Goal: Transaction & Acquisition: Book appointment/travel/reservation

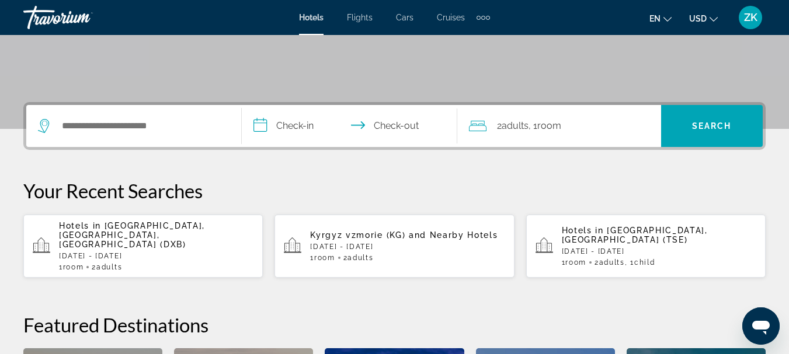
scroll to position [233, 0]
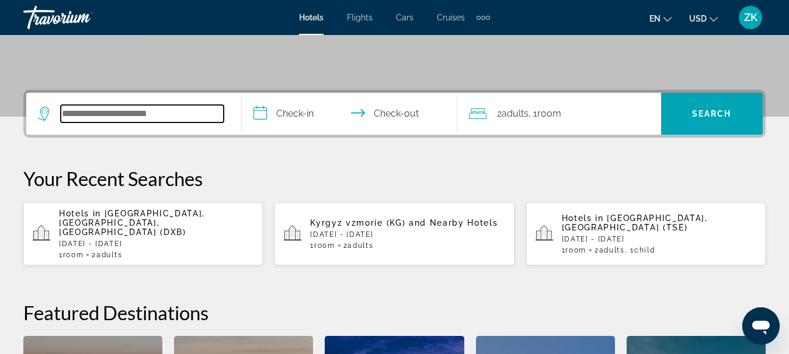
click at [148, 112] on input "Search widget" at bounding box center [142, 114] width 163 height 18
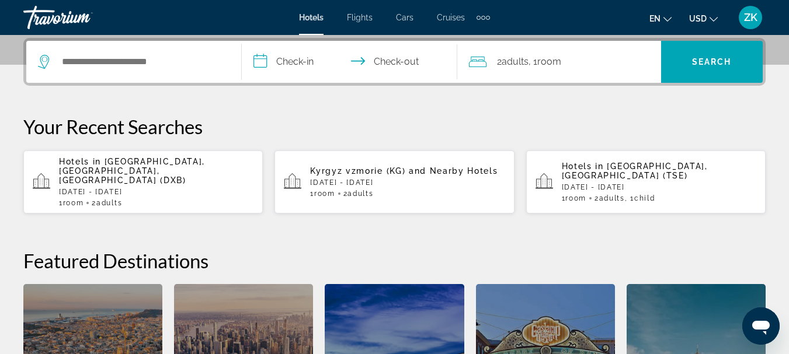
click at [124, 188] on p "[DATE] - [DATE]" at bounding box center [156, 192] width 194 height 8
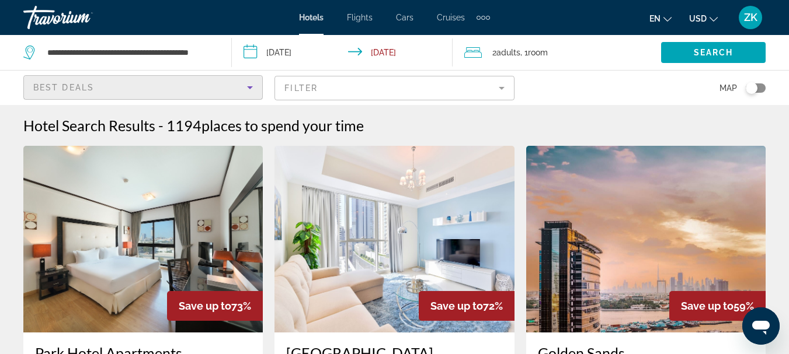
click at [252, 92] on icon "Sort by" at bounding box center [250, 88] width 14 height 14
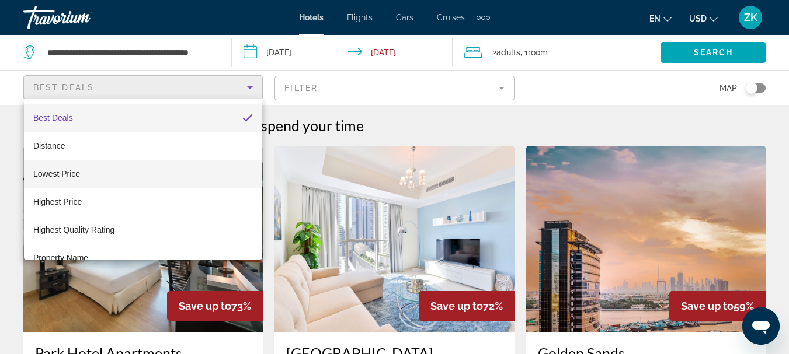
click at [187, 163] on mat-option "Lowest Price" at bounding box center [143, 174] width 238 height 28
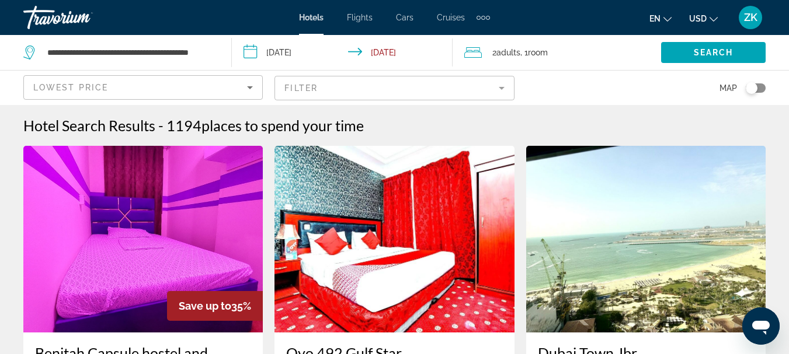
click at [670, 24] on button "en English Español Français Italiano Português русский" at bounding box center [660, 18] width 22 height 17
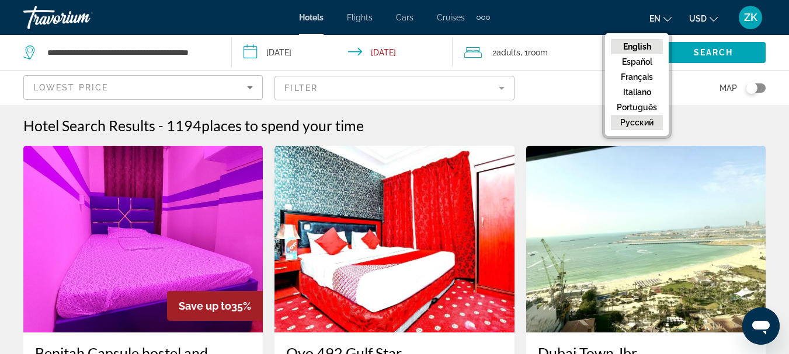
click at [643, 125] on button "русский" at bounding box center [637, 122] width 52 height 15
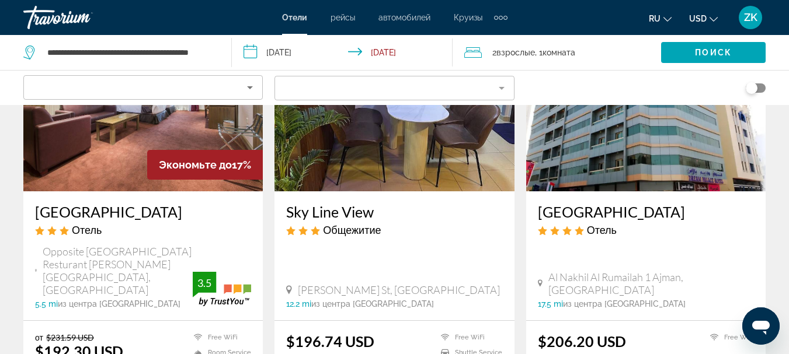
scroll to position [1051, 0]
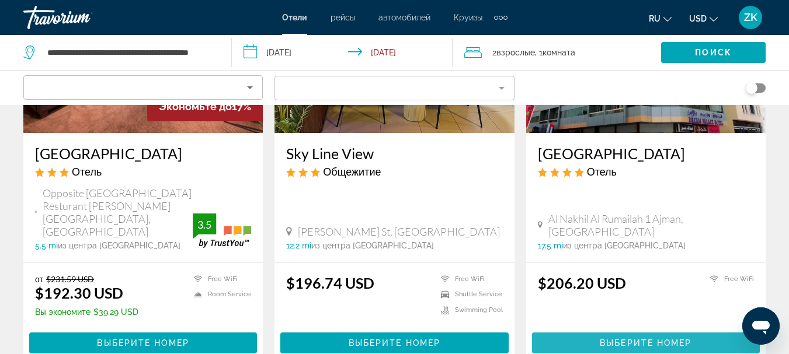
click at [624, 339] on span "Выберите номер" at bounding box center [645, 343] width 92 height 9
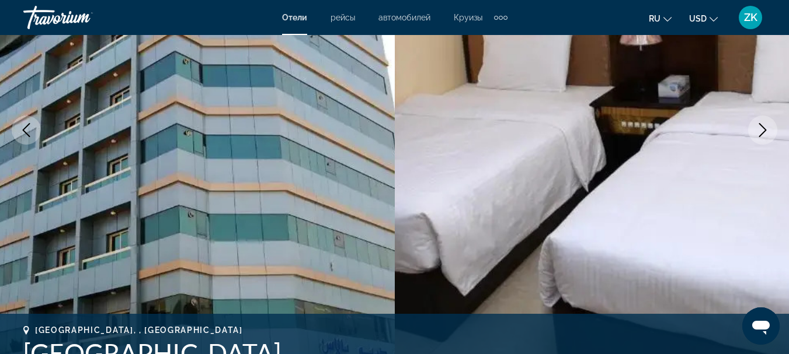
scroll to position [175, 0]
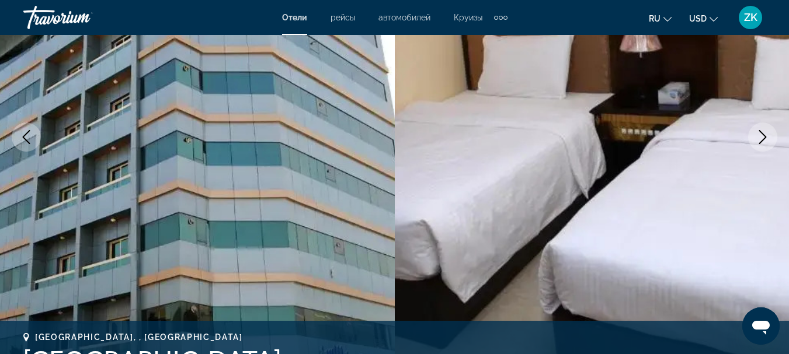
click at [765, 140] on icon "Next image" at bounding box center [762, 137] width 14 height 14
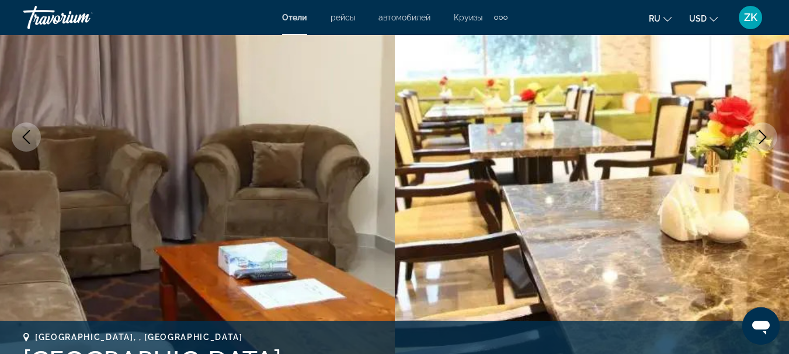
click at [765, 140] on icon "Next image" at bounding box center [762, 137] width 14 height 14
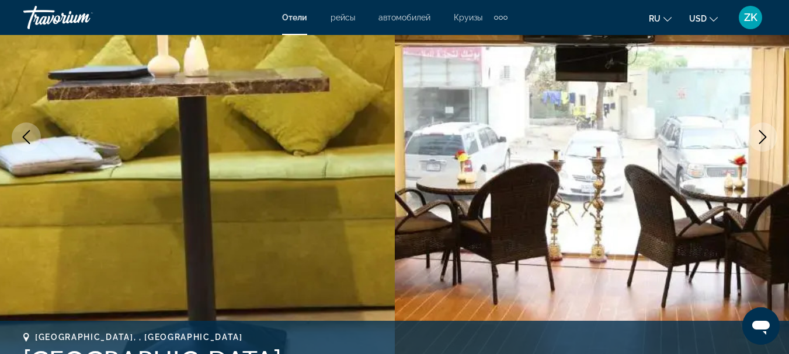
click at [765, 140] on icon "Next image" at bounding box center [762, 137] width 14 height 14
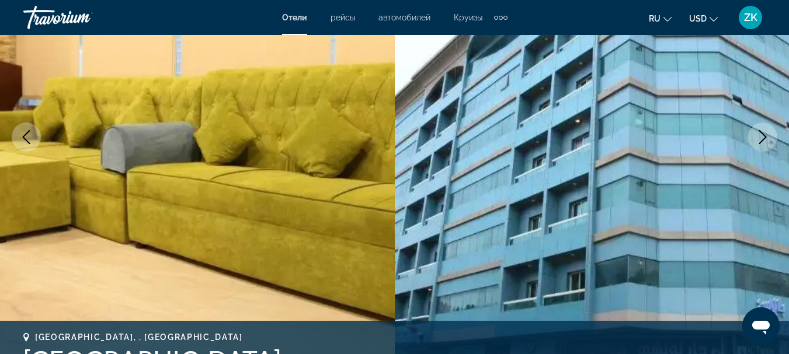
click at [765, 133] on icon "Next image" at bounding box center [762, 137] width 14 height 14
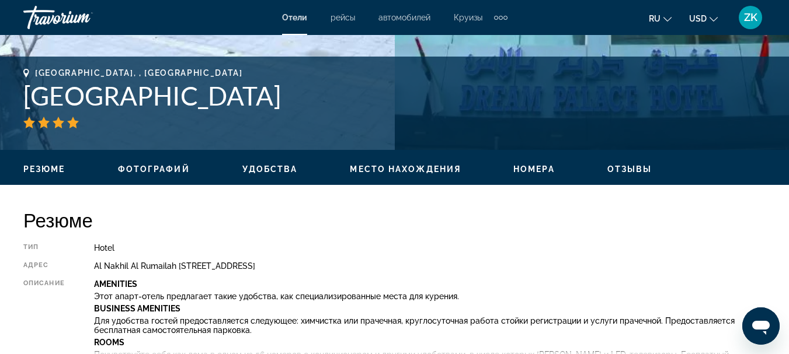
scroll to position [292, 0]
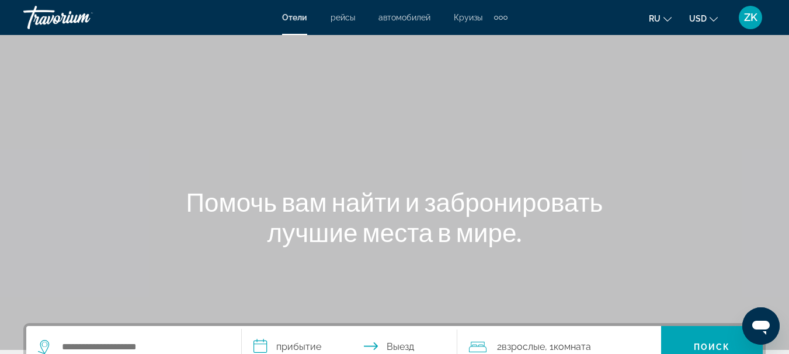
click at [467, 18] on span "Круизы" at bounding box center [468, 17] width 29 height 9
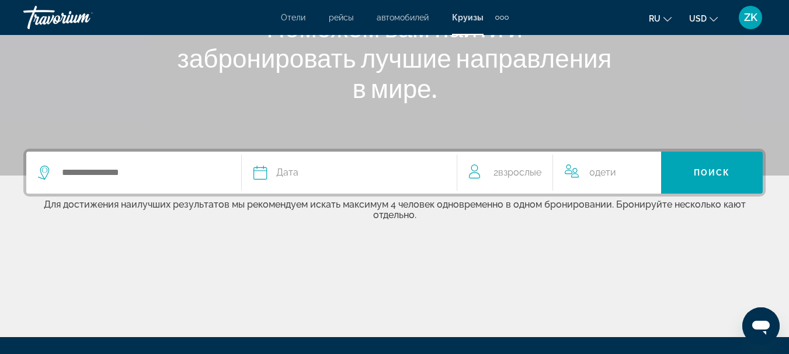
scroll to position [175, 0]
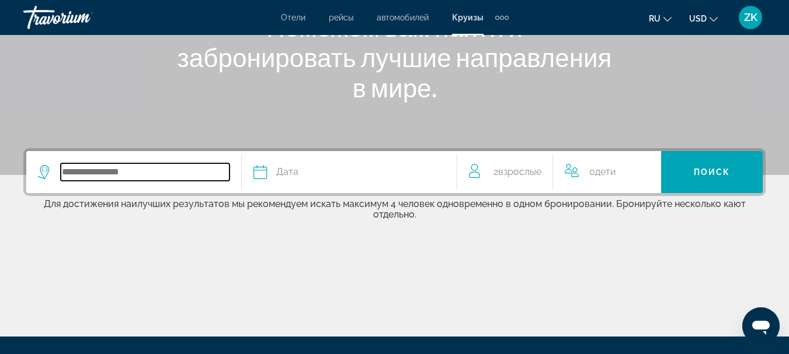
click at [158, 170] on input "Search widget" at bounding box center [145, 172] width 169 height 18
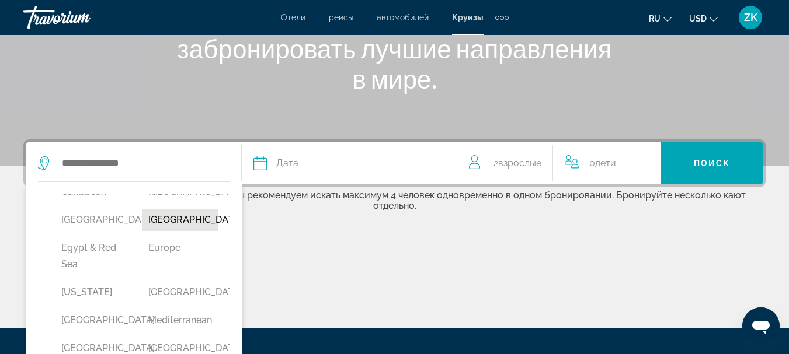
click at [169, 231] on button "Dubai & Emirates" at bounding box center [179, 220] width 75 height 22
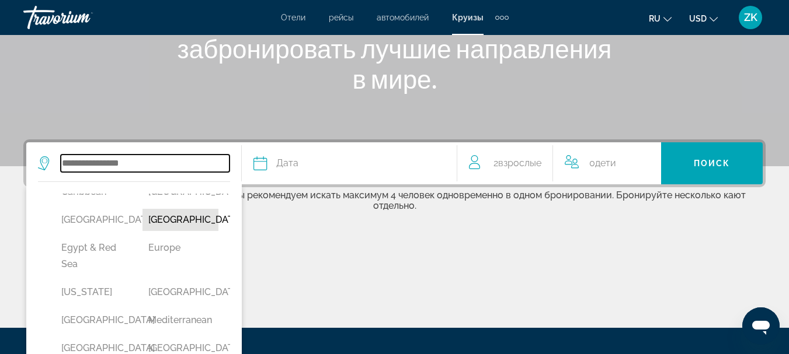
type input "**********"
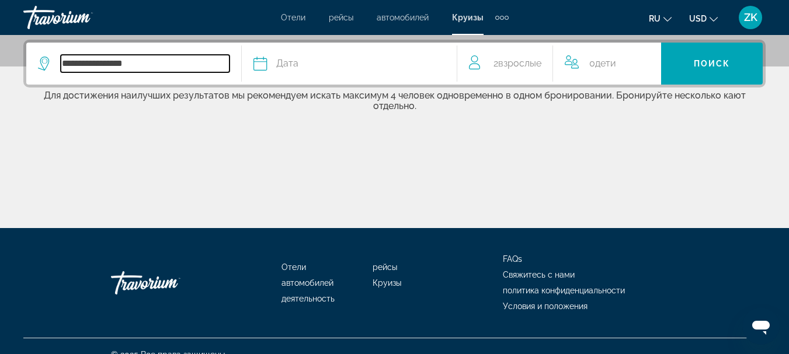
scroll to position [285, 0]
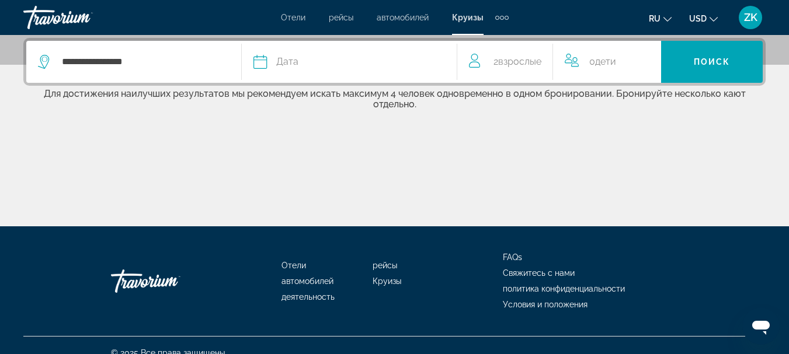
click at [291, 65] on span "Дата" at bounding box center [287, 62] width 22 height 16
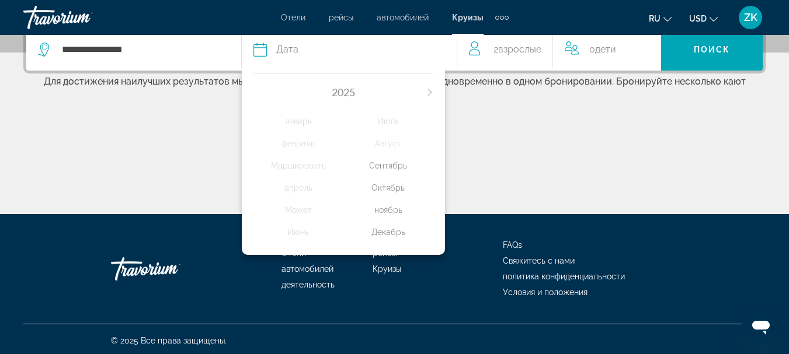
scroll to position [301, 0]
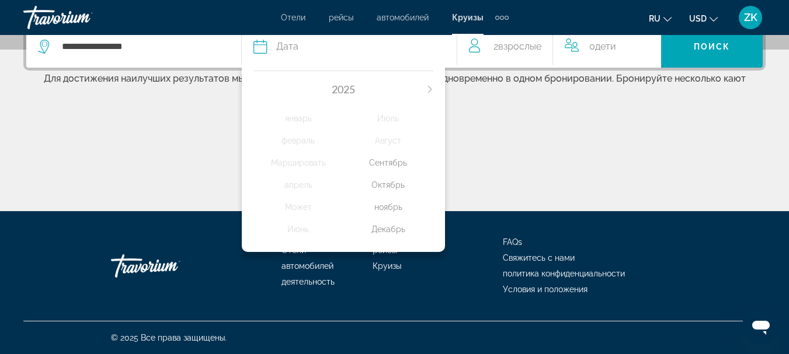
click at [714, 19] on icon "Change currency" at bounding box center [713, 19] width 8 height 8
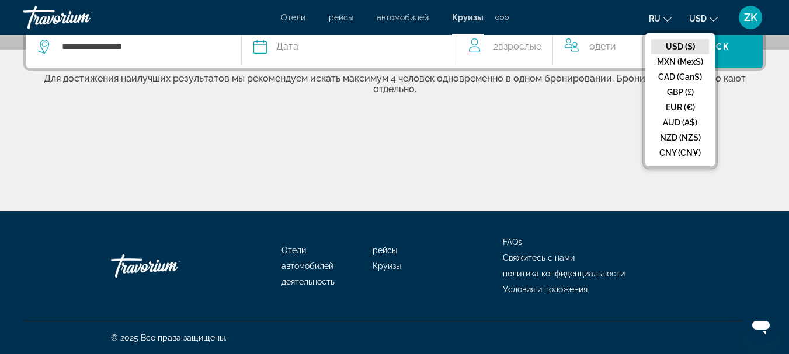
click at [674, 44] on button "USD ($)" at bounding box center [680, 46] width 58 height 15
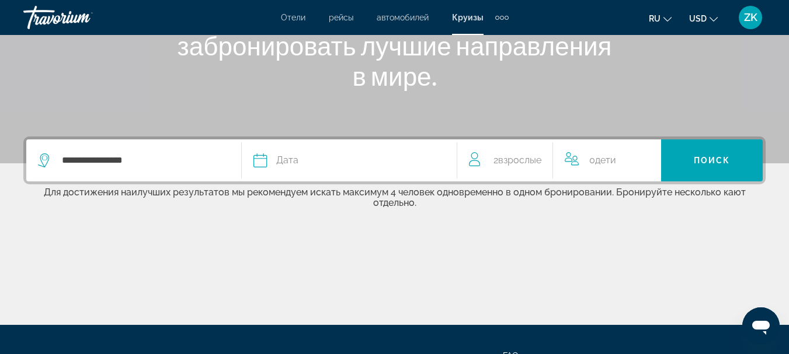
scroll to position [184, 0]
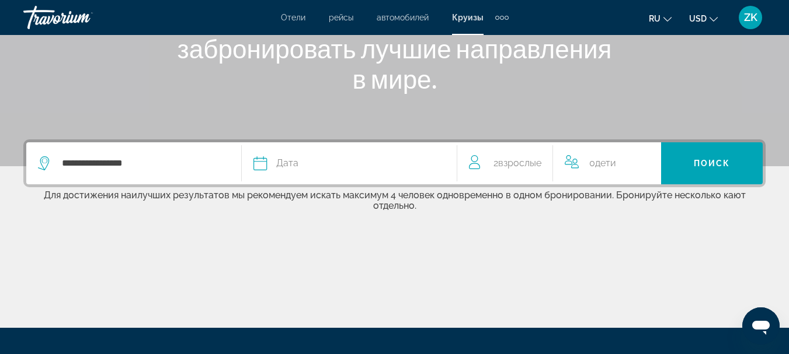
click at [288, 173] on button "Дата 2025 январь февраль Маршировать апрель Может Июнь Июль Август Сентябрь Окт…" at bounding box center [348, 163] width 191 height 42
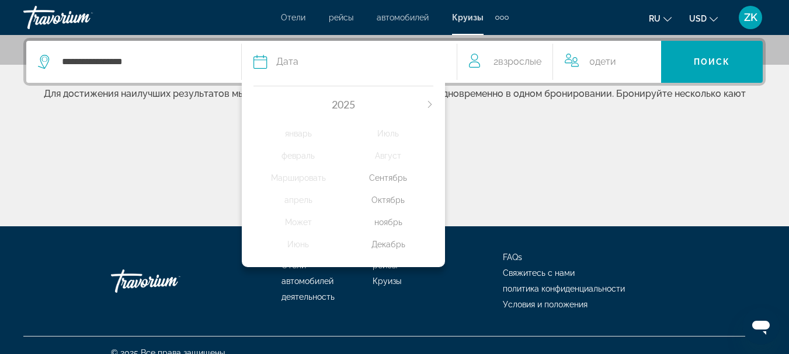
scroll to position [301, 0]
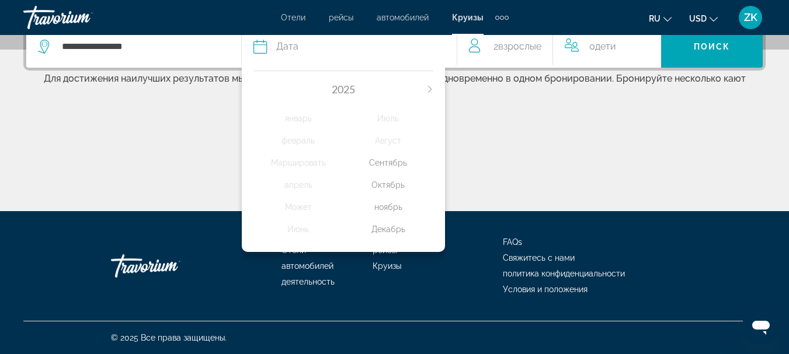
click at [404, 164] on div "Сентябрь" at bounding box center [388, 162] width 90 height 21
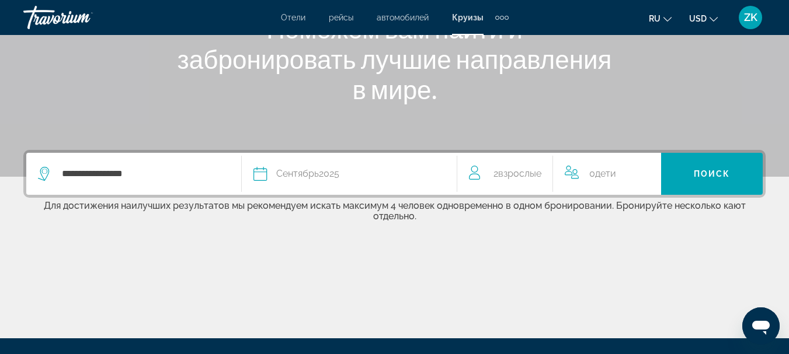
scroll to position [110, 0]
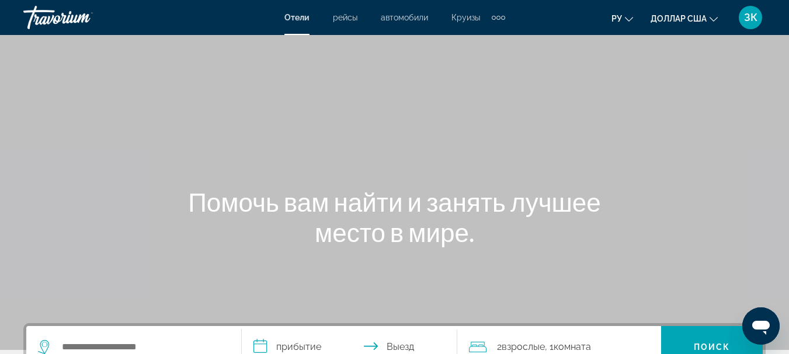
click at [476, 17] on font "Круизы" at bounding box center [465, 17] width 29 height 9
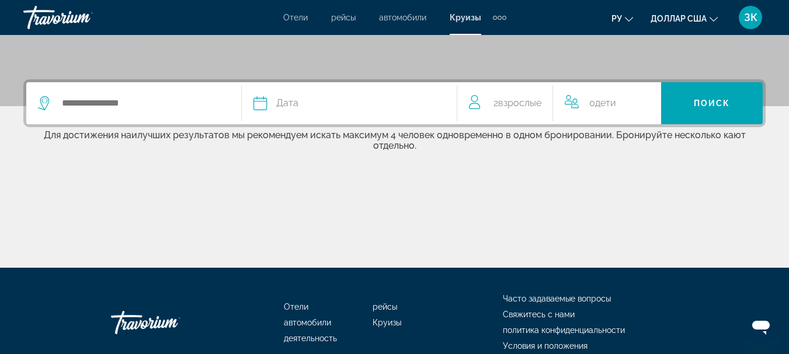
scroll to position [184, 0]
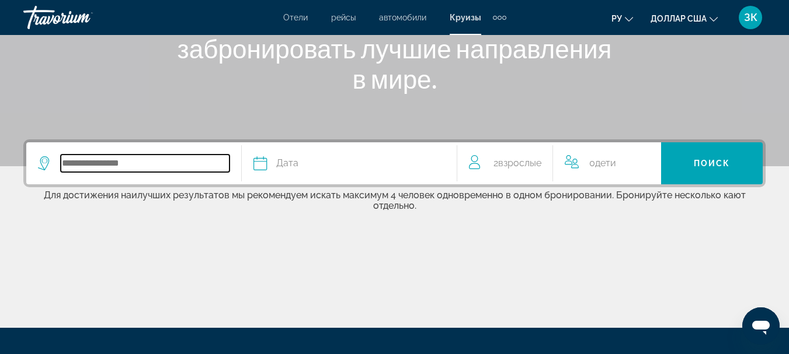
click at [206, 166] on input "Search widget" at bounding box center [145, 164] width 169 height 18
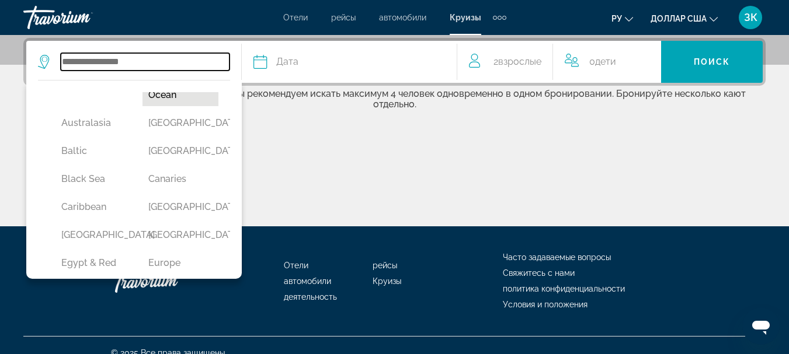
scroll to position [175, 0]
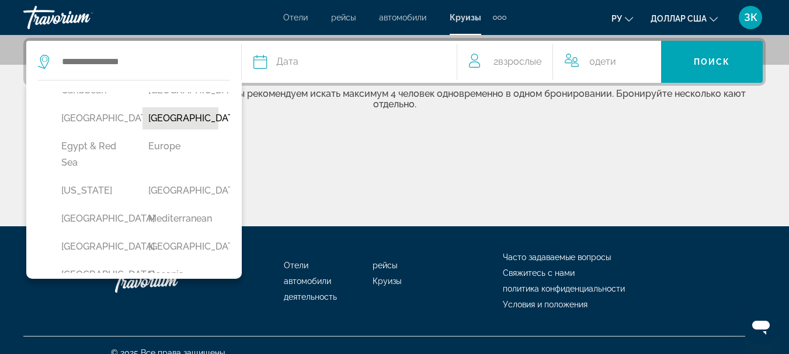
click at [170, 130] on button "Dubai & Emirates" at bounding box center [179, 118] width 75 height 22
type input "**********"
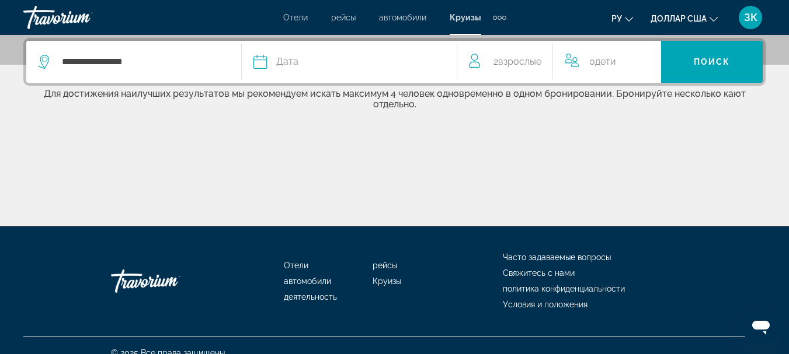
click at [274, 63] on div "Дата" at bounding box center [348, 62] width 191 height 16
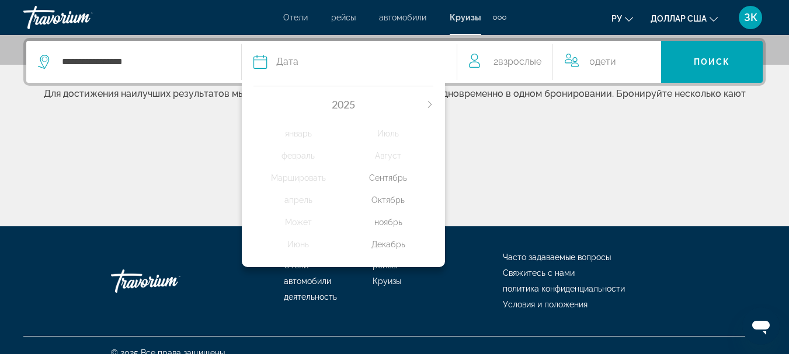
click at [429, 106] on icon "Next month" at bounding box center [429, 104] width 7 height 7
click at [306, 154] on div "февраль" at bounding box center [298, 155] width 90 height 21
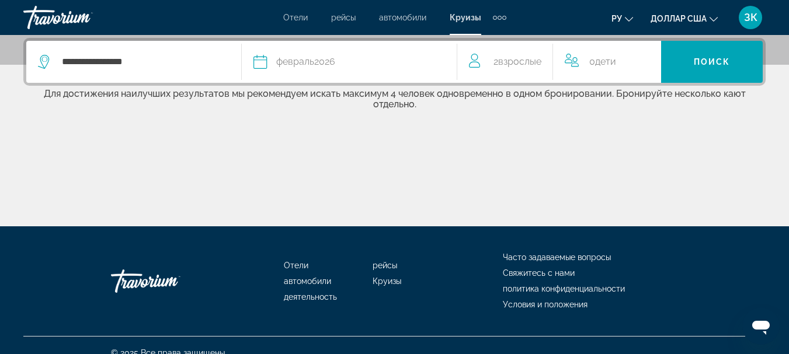
click at [522, 71] on div "2 Взрослый Взрослые" at bounding box center [511, 62] width 84 height 42
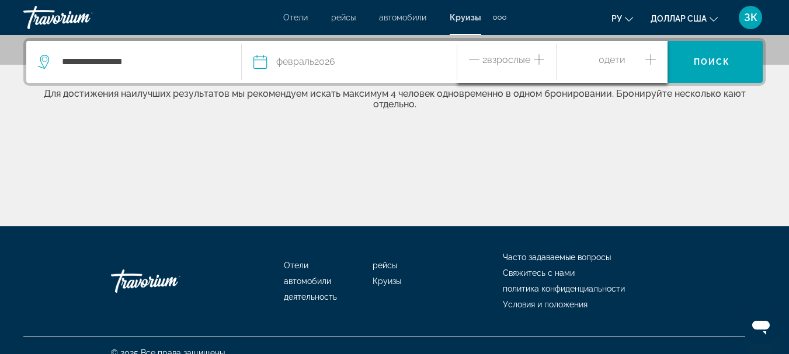
click at [522, 71] on span "2 Взрослый Взрослые" at bounding box center [506, 62] width 48 height 20
click at [721, 65] on span "Поиск" at bounding box center [711, 61] width 37 height 9
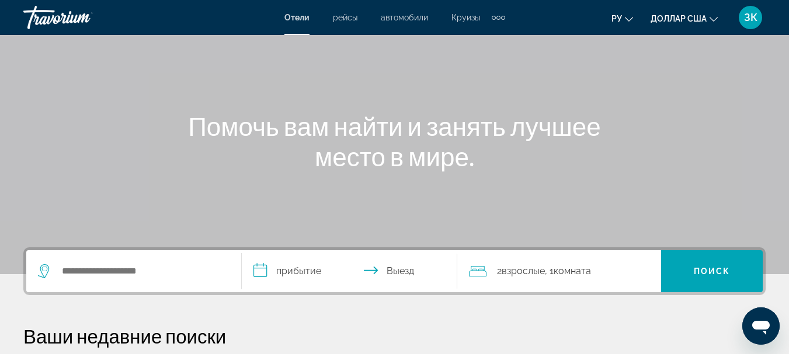
scroll to position [117, 0]
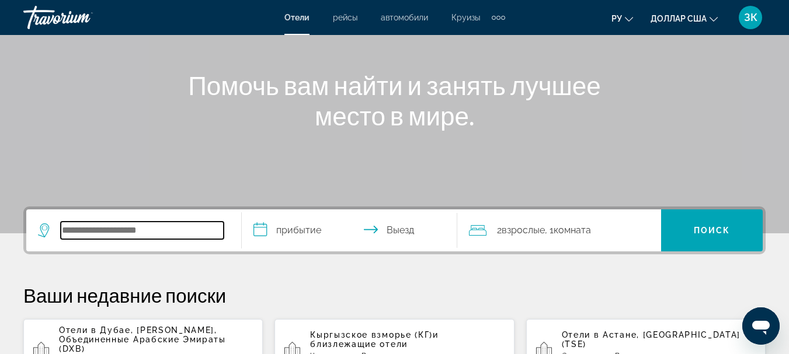
click at [211, 228] on input "Виджет поиска" at bounding box center [142, 231] width 163 height 18
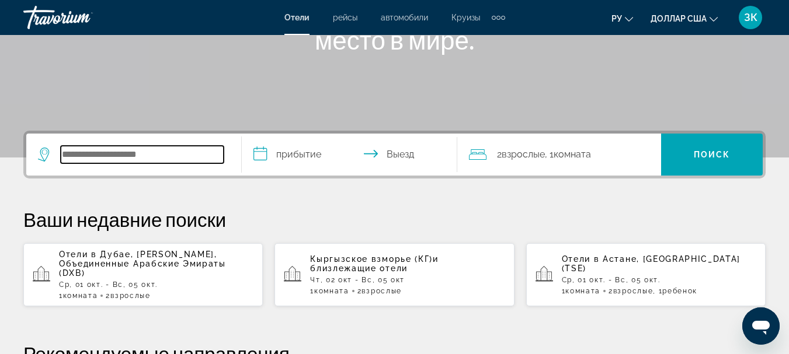
scroll to position [285, 0]
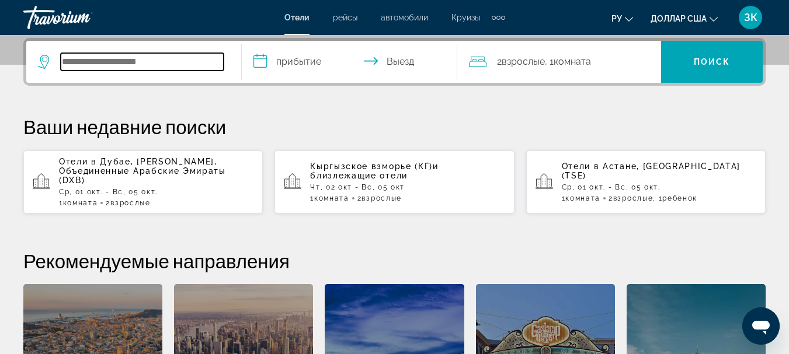
click at [134, 64] on input "Виджет поиска" at bounding box center [142, 62] width 163 height 18
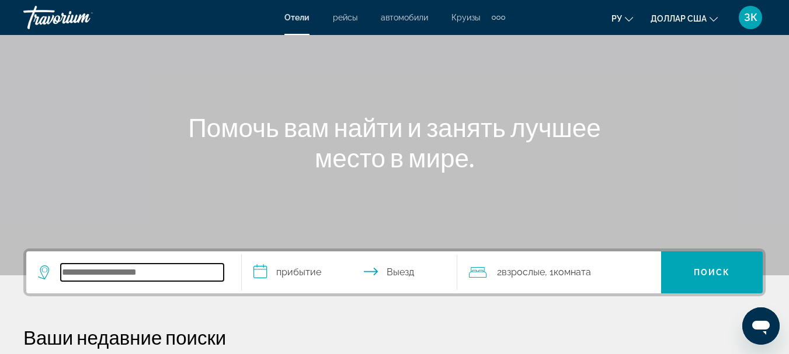
scroll to position [52, 0]
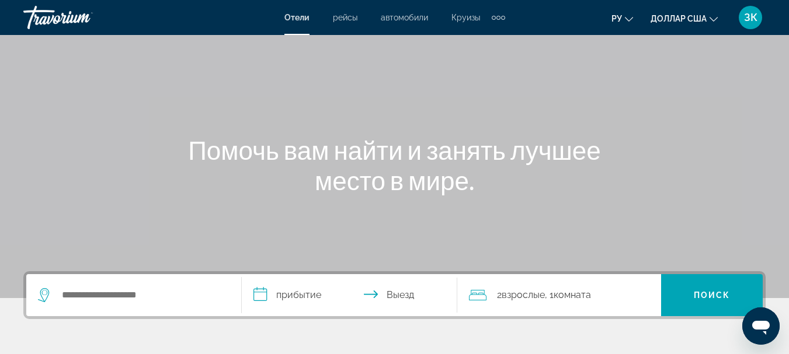
click at [630, 19] on icon "Изменить язык" at bounding box center [629, 19] width 8 height 8
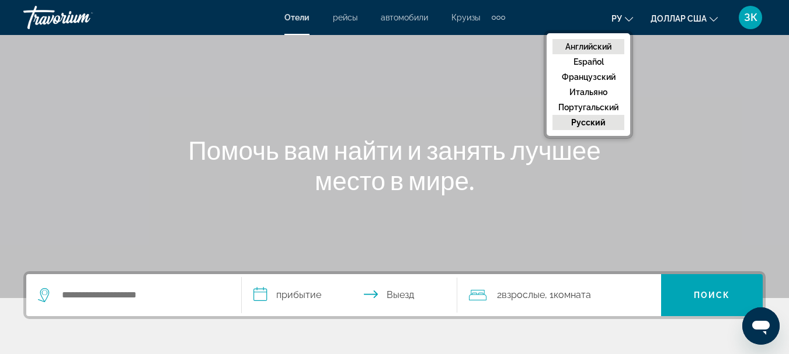
click at [596, 40] on button "Английский" at bounding box center [588, 46] width 72 height 15
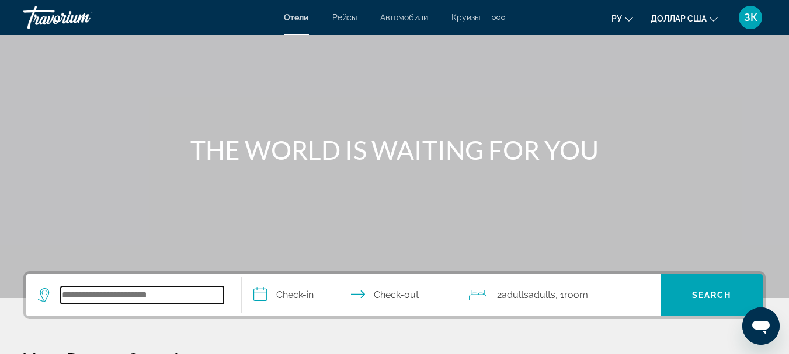
click at [166, 296] on input "Виджет поиска" at bounding box center [142, 296] width 163 height 18
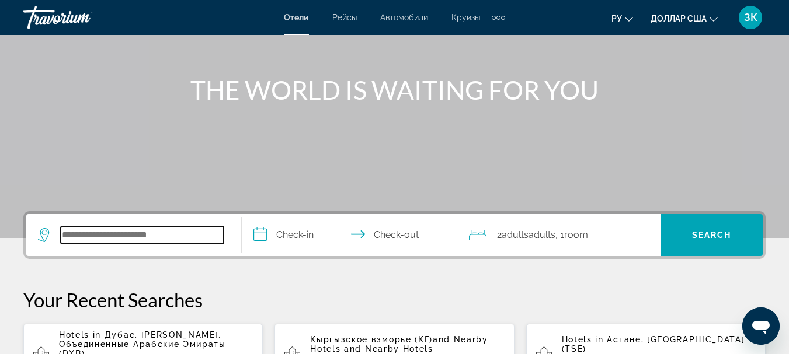
scroll to position [285, 0]
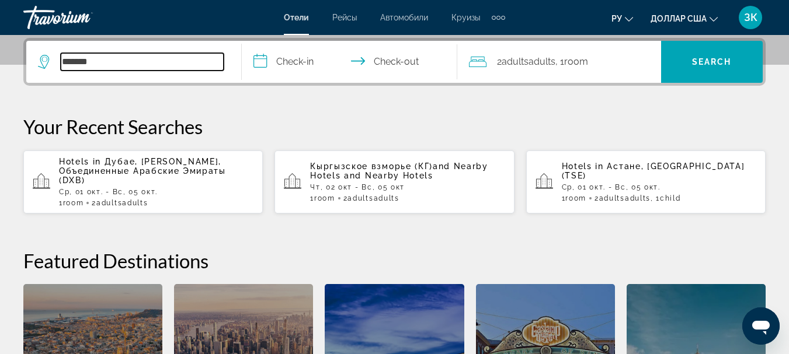
click at [142, 64] on input "******" at bounding box center [142, 62] width 163 height 18
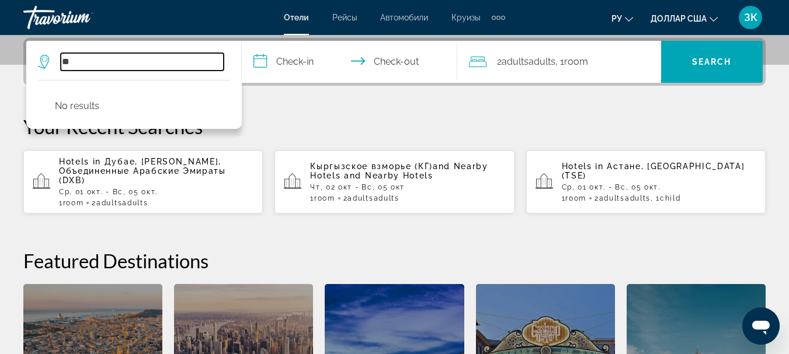
type input "*"
paste input "*****"
type input "*****"
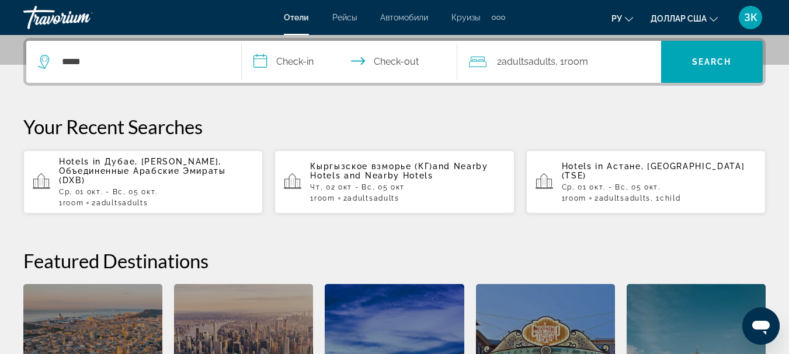
click at [366, 67] on input "**********" at bounding box center [352, 64] width 220 height 46
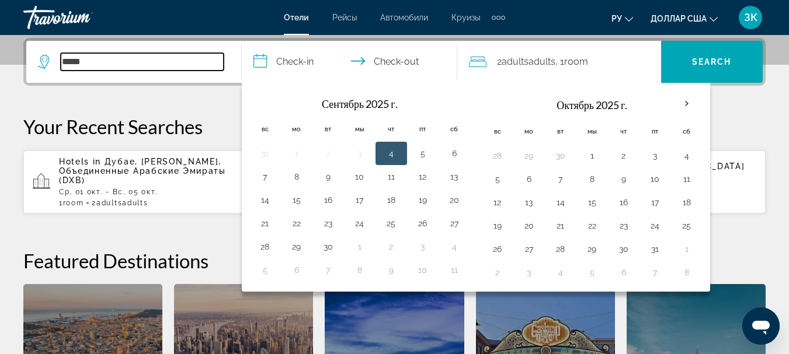
click at [172, 60] on input "*****" at bounding box center [142, 62] width 163 height 18
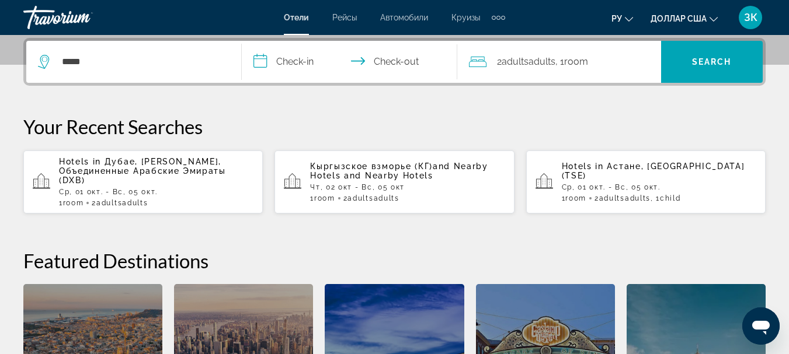
click at [242, 41] on button "**********" at bounding box center [349, 62] width 215 height 42
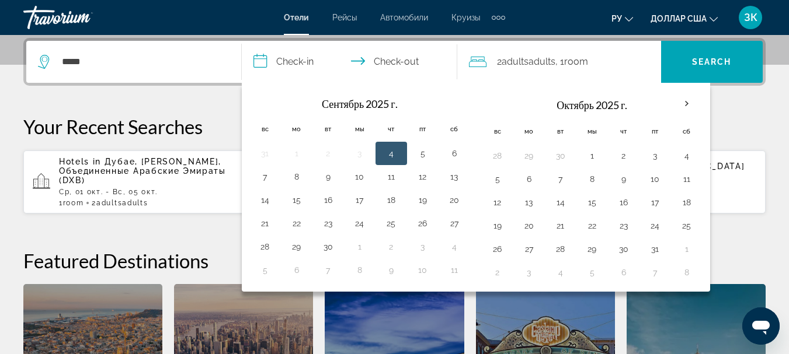
click at [671, 90] on button "В следующем месяце" at bounding box center [687, 103] width 32 height 27
click at [498, 184] on button "5" at bounding box center [497, 179] width 19 height 16
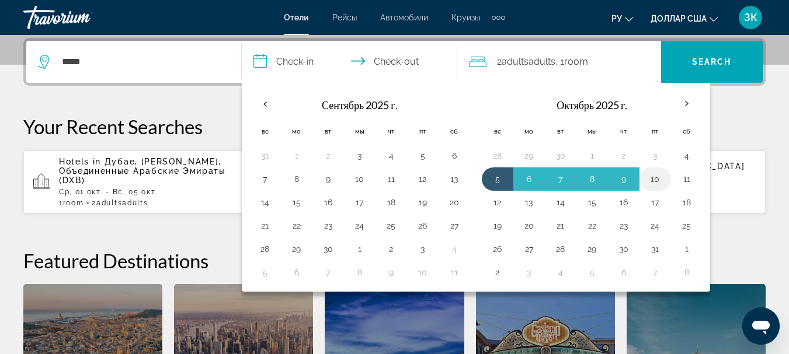
click at [651, 184] on button "10" at bounding box center [655, 179] width 19 height 16
type input "**********"
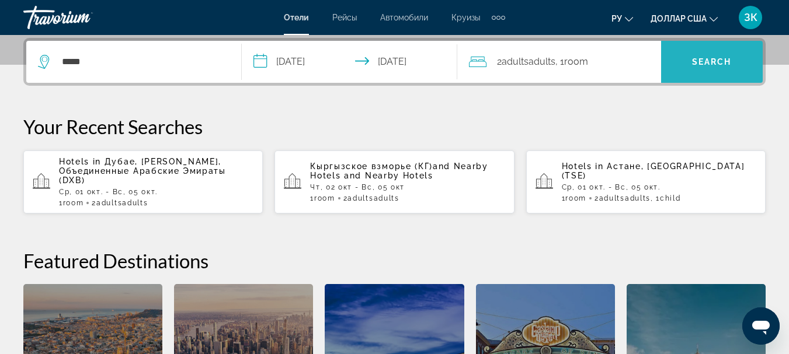
click at [710, 62] on span "Search" at bounding box center [712, 61] width 40 height 9
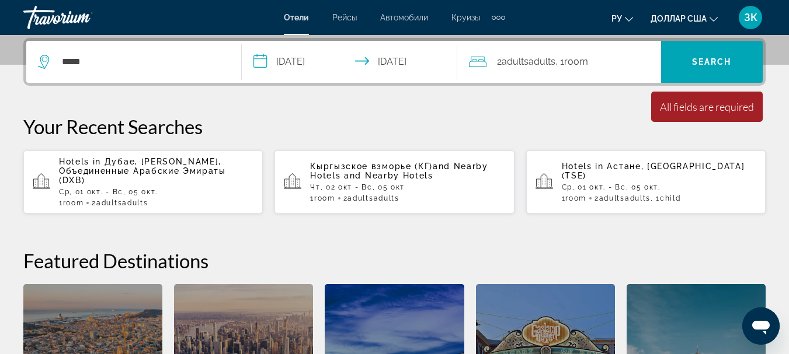
click at [685, 107] on div "All fields are required" at bounding box center [707, 106] width 94 height 13
click at [224, 67] on div "*****" at bounding box center [133, 62] width 191 height 42
click at [307, 65] on input "**********" at bounding box center [352, 64] width 220 height 46
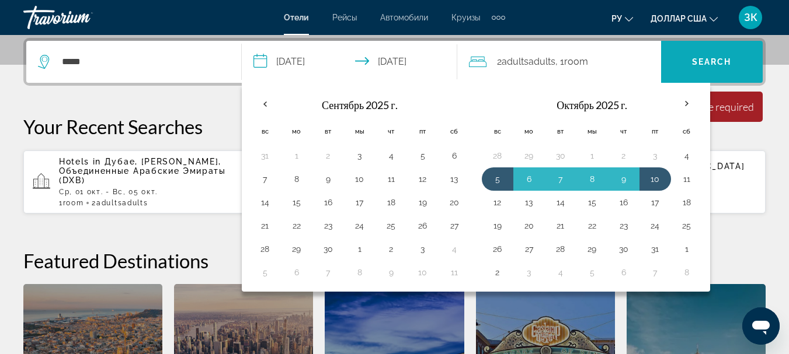
click at [728, 61] on span "Search" at bounding box center [712, 61] width 40 height 9
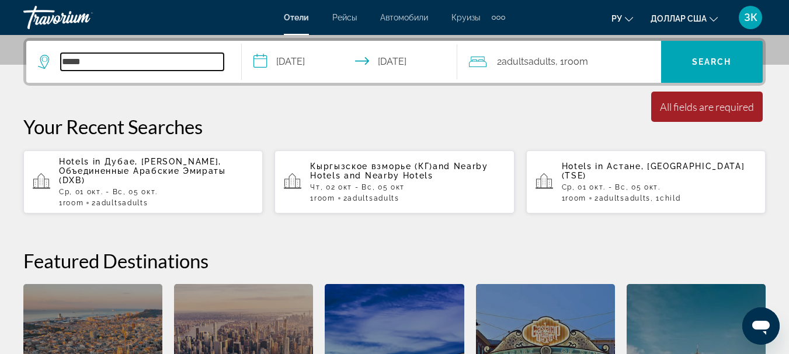
click at [126, 70] on input "*****" at bounding box center [142, 62] width 163 height 18
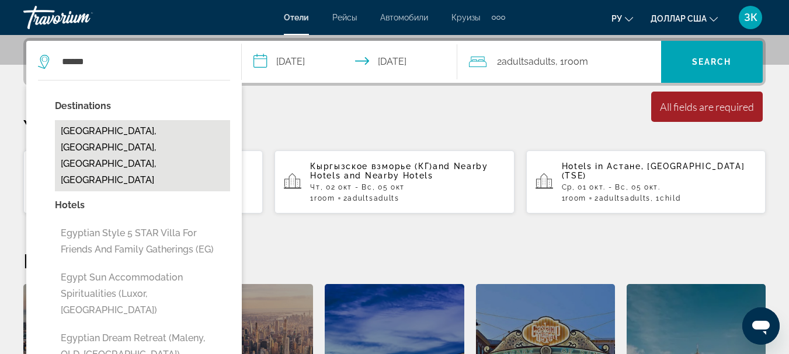
click at [130, 145] on button "[GEOGRAPHIC_DATA], [GEOGRAPHIC_DATA], [GEOGRAPHIC_DATA], [GEOGRAPHIC_DATA]" at bounding box center [142, 155] width 175 height 71
type input "**********"
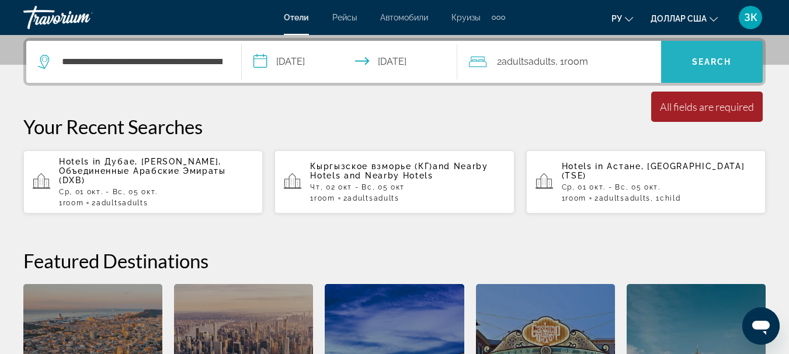
click at [725, 72] on span "Виджет поиска" at bounding box center [712, 62] width 102 height 28
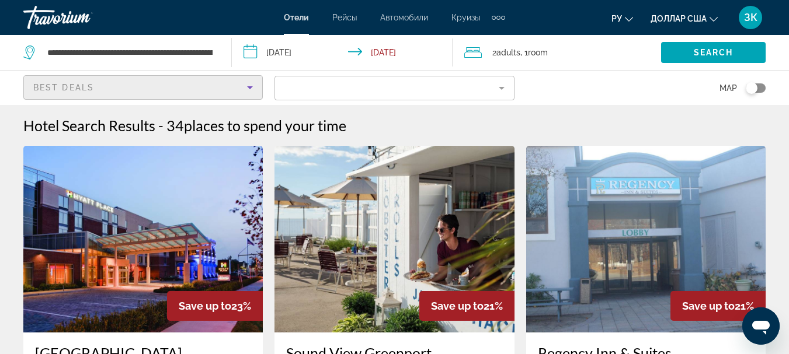
click at [247, 93] on icon "Sort by" at bounding box center [250, 88] width 14 height 14
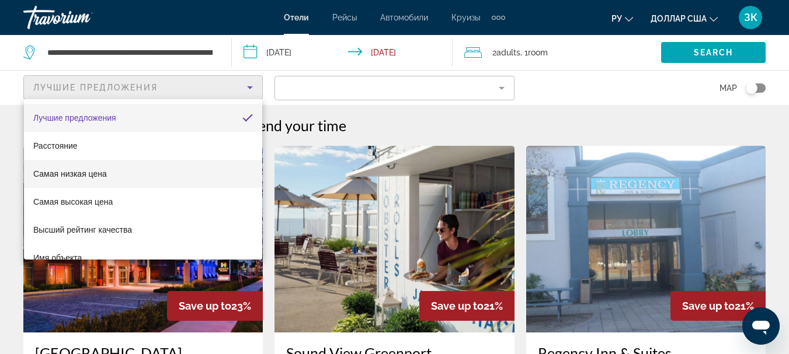
click at [180, 177] on mat-option "Самая низкая цена" at bounding box center [143, 174] width 238 height 28
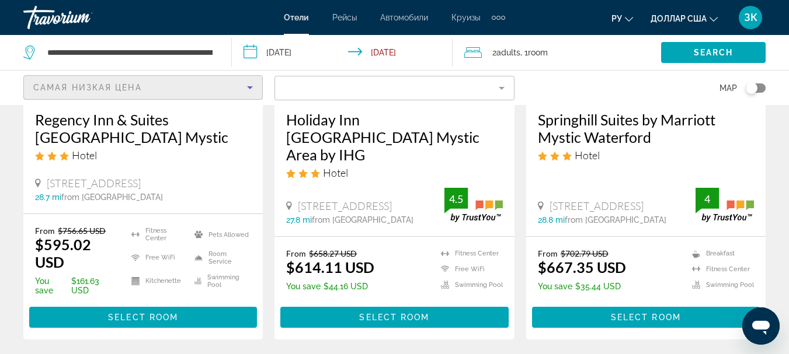
scroll to position [175, 0]
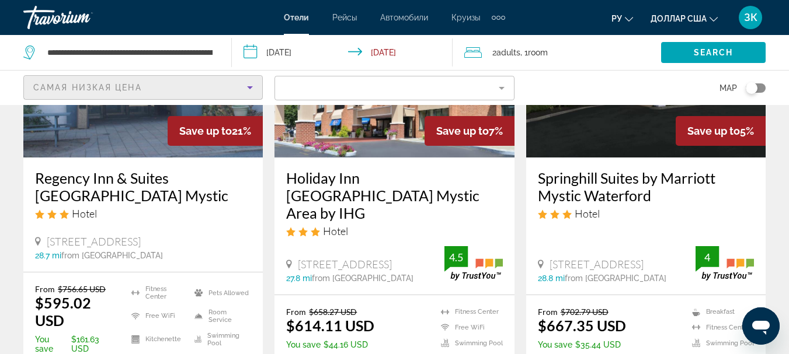
click at [249, 88] on icon "Sort by" at bounding box center [250, 87] width 6 height 3
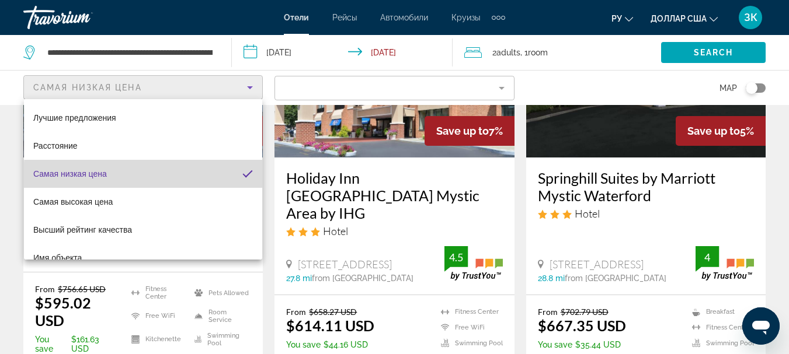
click at [207, 177] on mat-option "Самая низкая цена" at bounding box center [143, 174] width 238 height 28
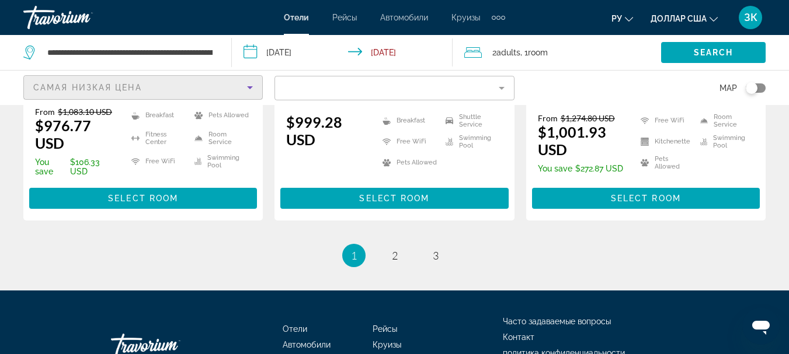
scroll to position [1745, 0]
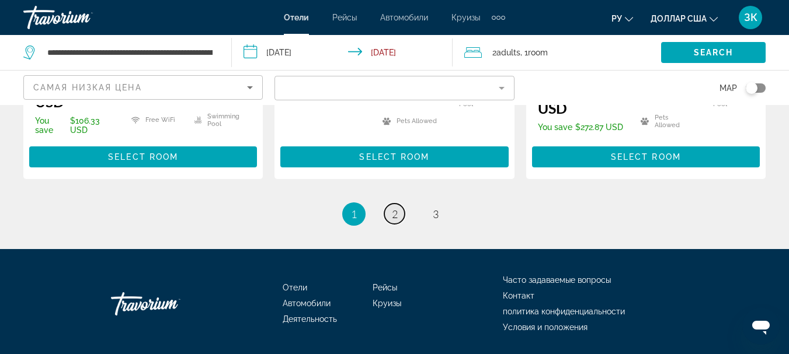
click at [393, 208] on span "2" at bounding box center [395, 214] width 6 height 13
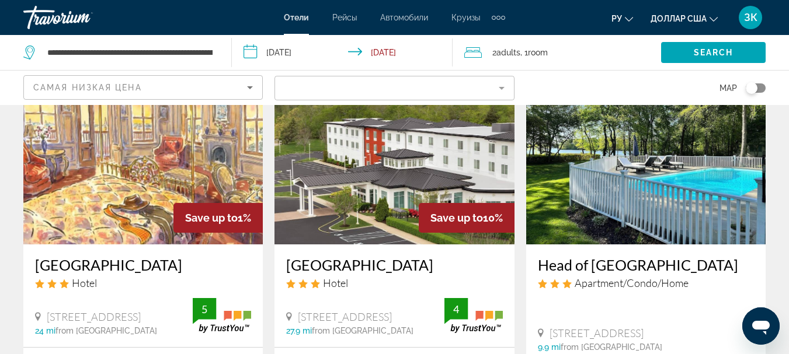
scroll to position [1342, 0]
